Goal: Navigation & Orientation: Find specific page/section

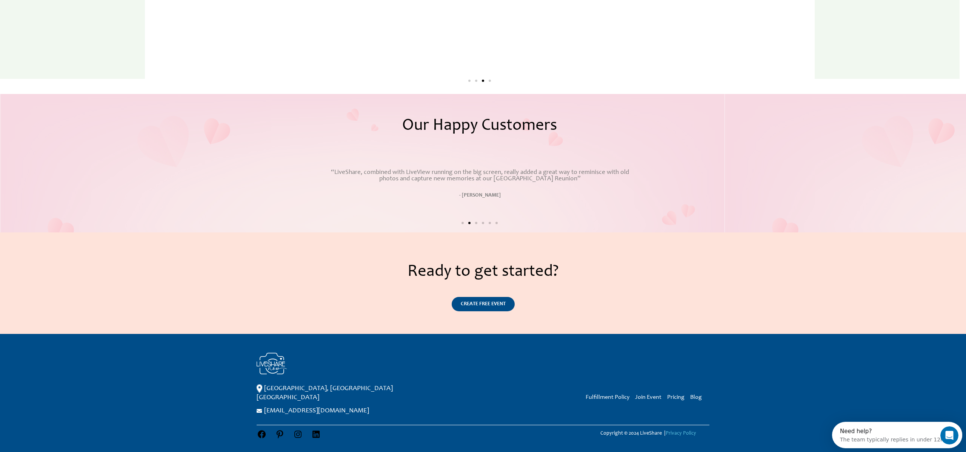
click at [680, 431] on link "Privacy Policy" at bounding box center [681, 433] width 31 height 5
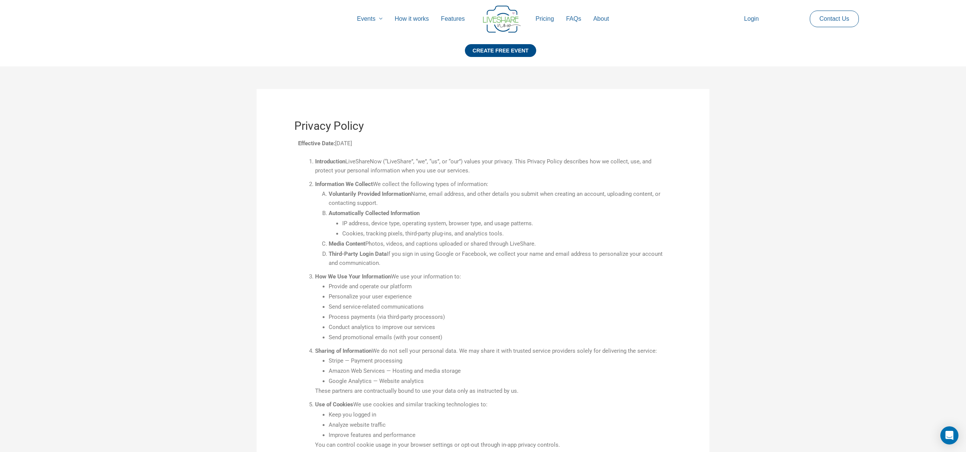
click at [501, 15] on img at bounding box center [502, 19] width 38 height 27
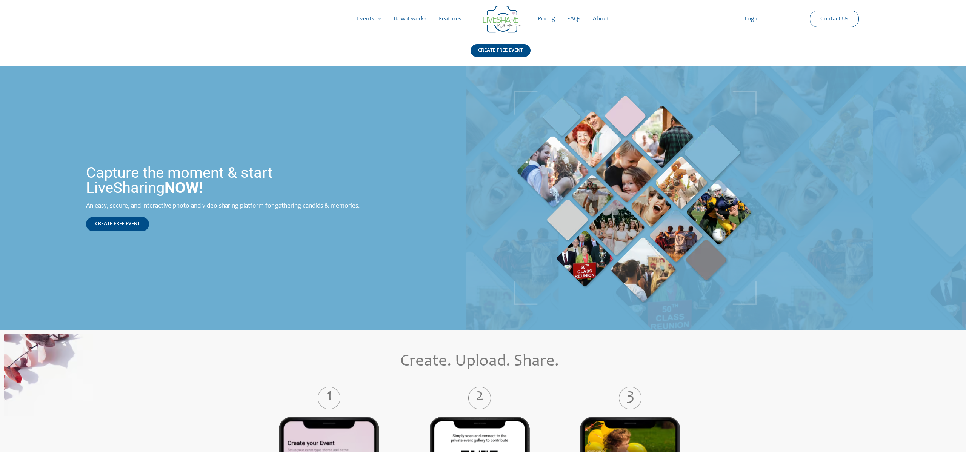
click at [501, 15] on img at bounding box center [502, 19] width 38 height 27
